Goal: Information Seeking & Learning: Learn about a topic

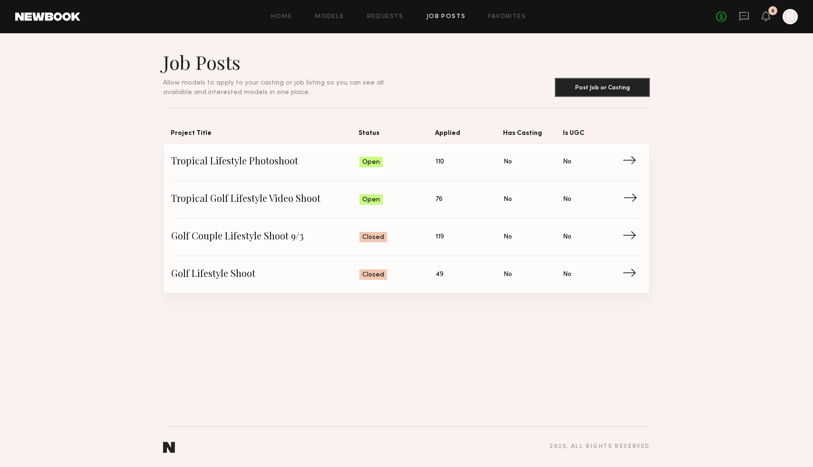
click at [638, 197] on span "→" at bounding box center [632, 199] width 19 height 14
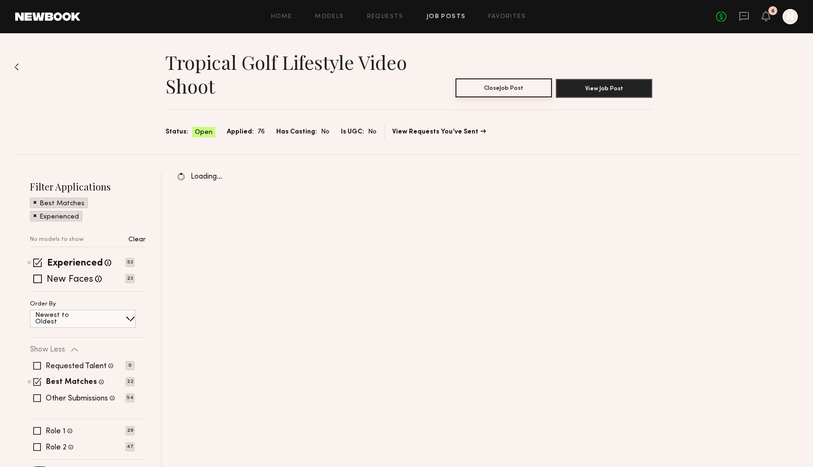
click at [541, 86] on button "Close Job Post" at bounding box center [503, 87] width 96 height 19
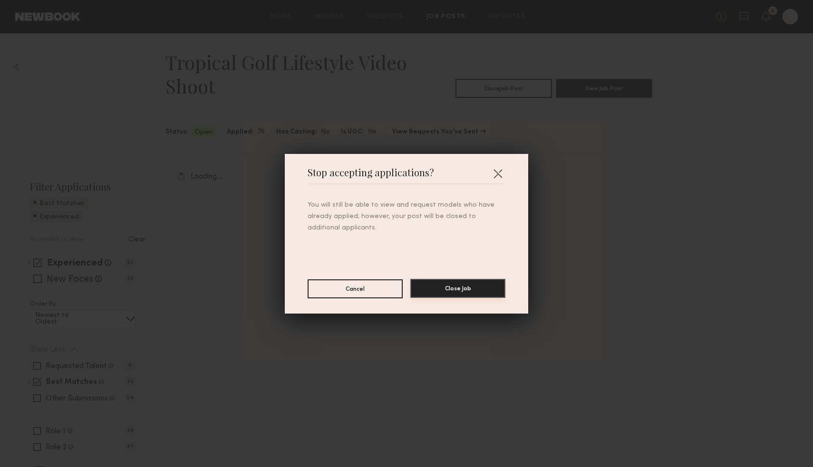
click at [470, 285] on button "Close Job" at bounding box center [457, 288] width 95 height 19
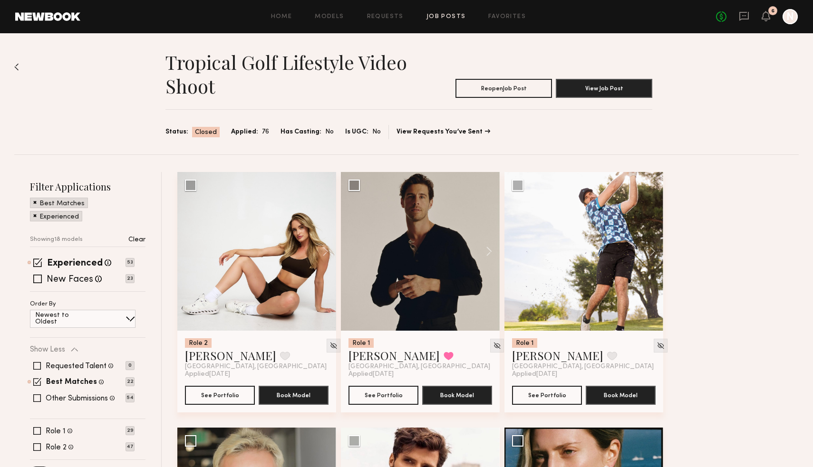
click at [24, 67] on div "Tropical Golf Lifestyle Video Shoot Reopen Job Post View Job Post Status: Close…" at bounding box center [406, 93] width 784 height 121
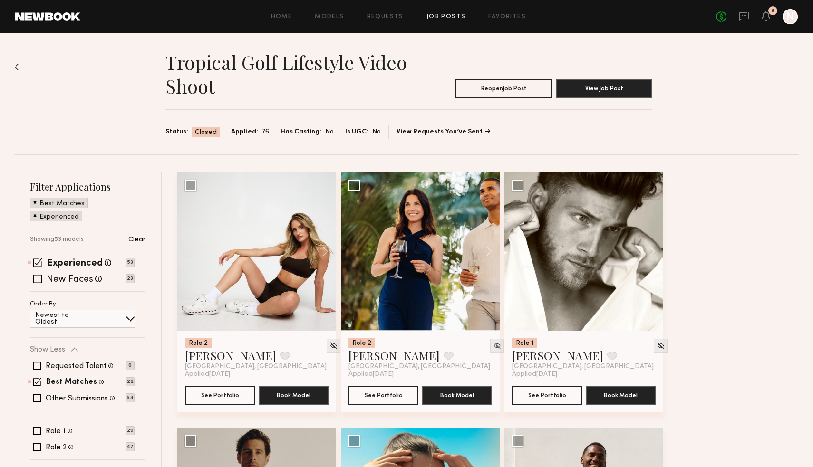
click at [19, 66] on img at bounding box center [16, 67] width 5 height 8
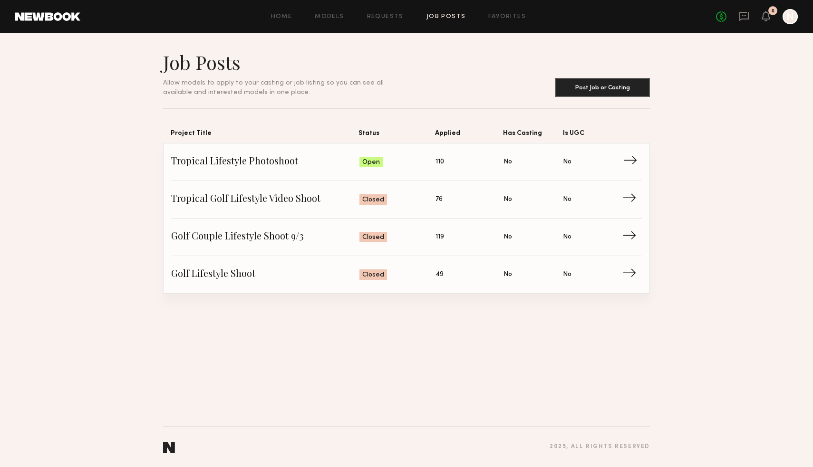
click at [632, 159] on span "→" at bounding box center [632, 162] width 19 height 14
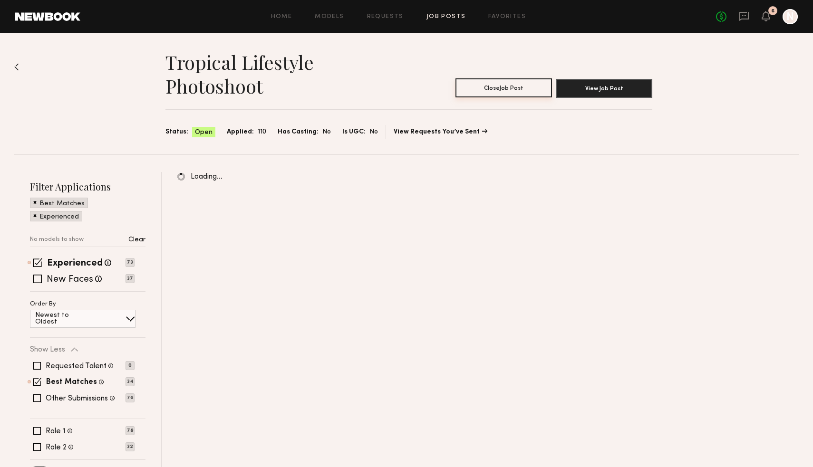
click at [515, 97] on section "Close Job Post View Job Post" at bounding box center [553, 88] width 197 height 19
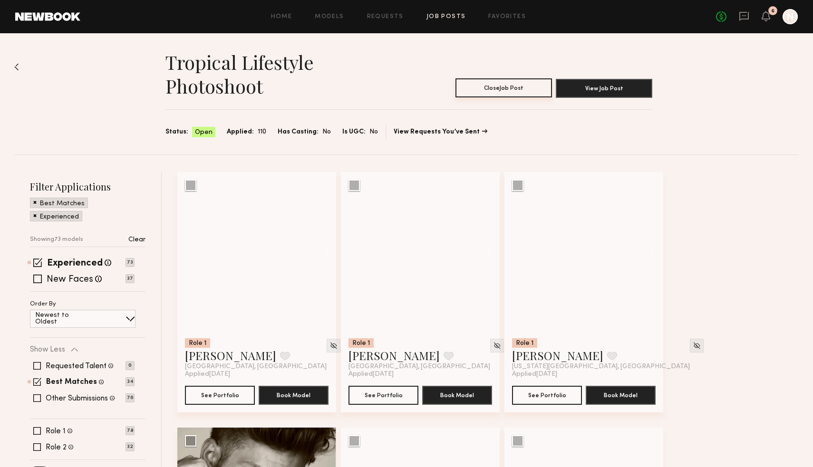
click at [514, 91] on button "Close Job Post" at bounding box center [503, 87] width 96 height 19
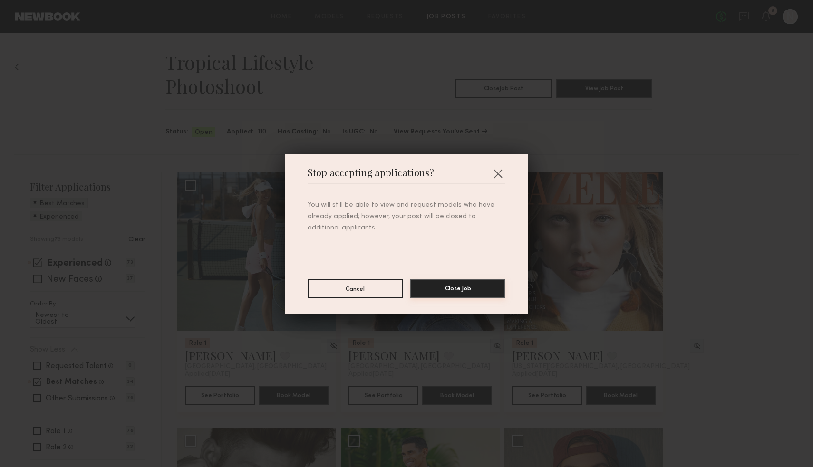
click at [453, 289] on button "Close Job" at bounding box center [457, 288] width 95 height 19
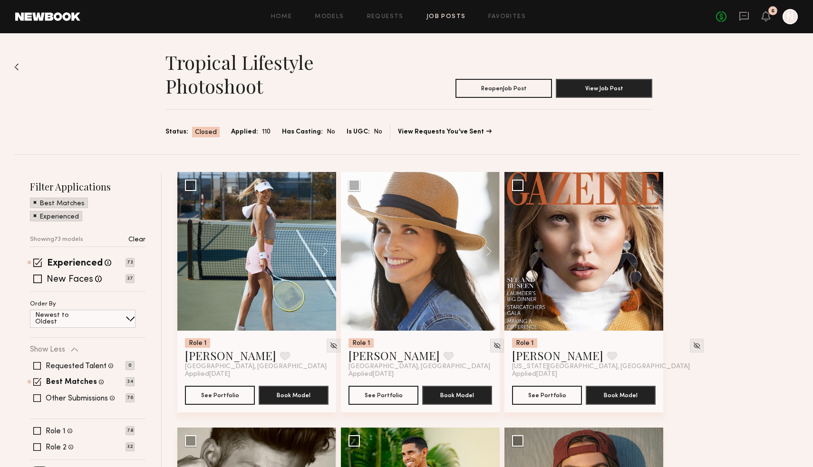
click at [19, 62] on div "Tropical Lifestyle Photoshoot Reopen Job Post View Job Post Status: Closed Appl…" at bounding box center [406, 93] width 784 height 121
click at [16, 65] on img at bounding box center [16, 67] width 5 height 8
